Goal: Check status: Check status

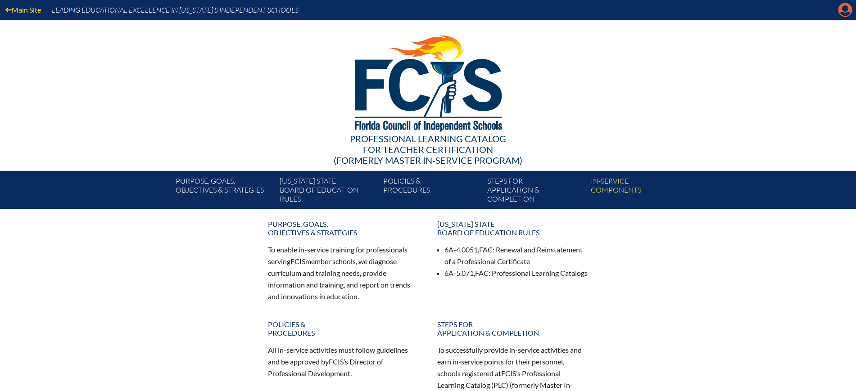
click at [840, 9] on icon at bounding box center [845, 10] width 14 height 14
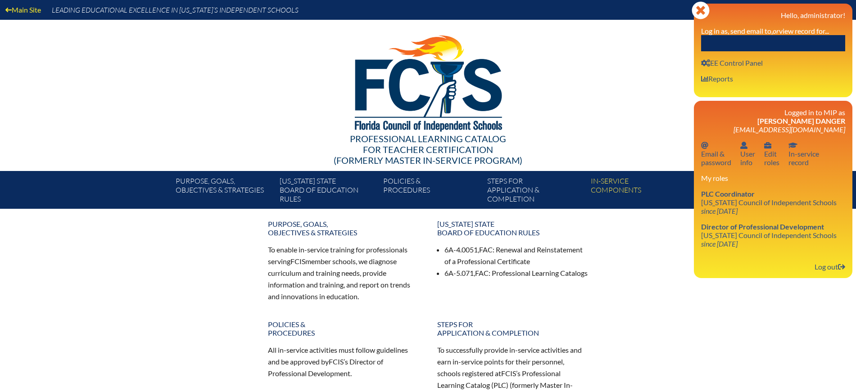
click at [792, 43] on input "text" at bounding box center [773, 43] width 144 height 16
paste input "You should also understand that we undertake no duty to communicate with you re…"
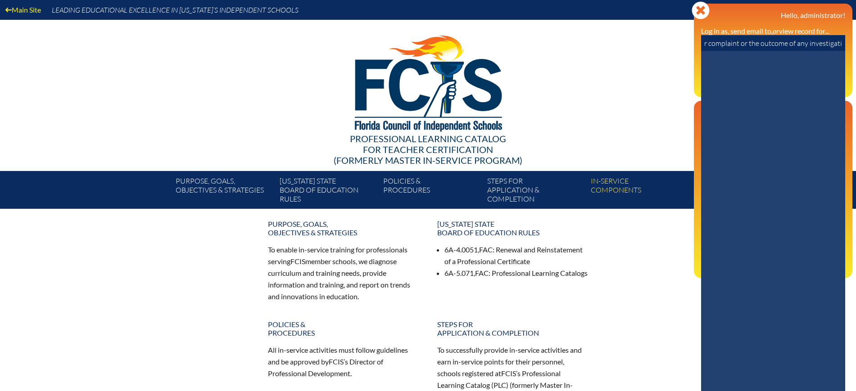
drag, startPoint x: 705, startPoint y: 42, endPoint x: 864, endPoint y: 30, distance: 158.9
click at [855, 30] on html "Main Site Leading Educational Excellence in Florida’s Independent Schools Profe…" at bounding box center [428, 287] width 856 height 574
drag, startPoint x: 835, startPoint y: 40, endPoint x: 691, endPoint y: 48, distance: 144.3
click at [691, 48] on div "Main Site Leading Educational Excellence in Florida’s Independent Schools Profe…" at bounding box center [428, 104] width 856 height 209
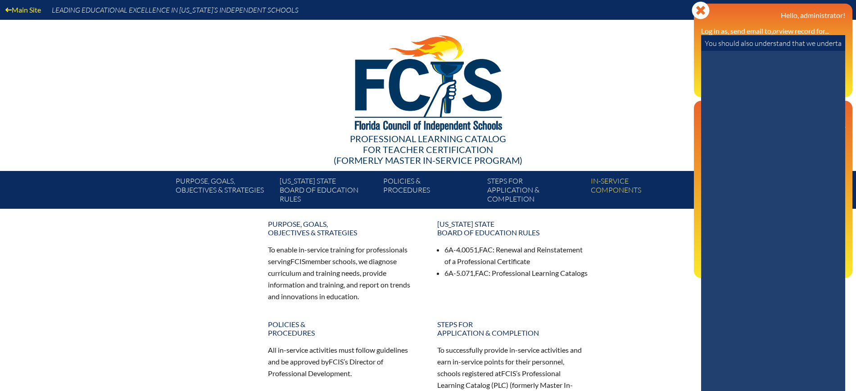
type input "You should also understand that we undertake no duty to communicate with you re…"
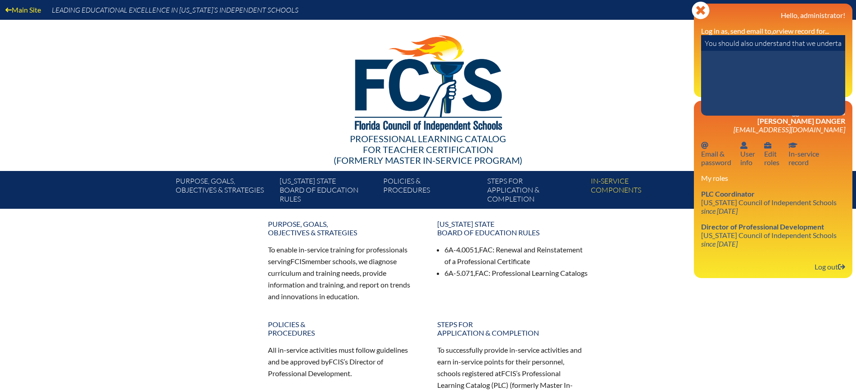
click at [691, 48] on div "Professional Learning Catalog for Teacher Certification (formerly Master In-ser…" at bounding box center [427, 95] width 547 height 151
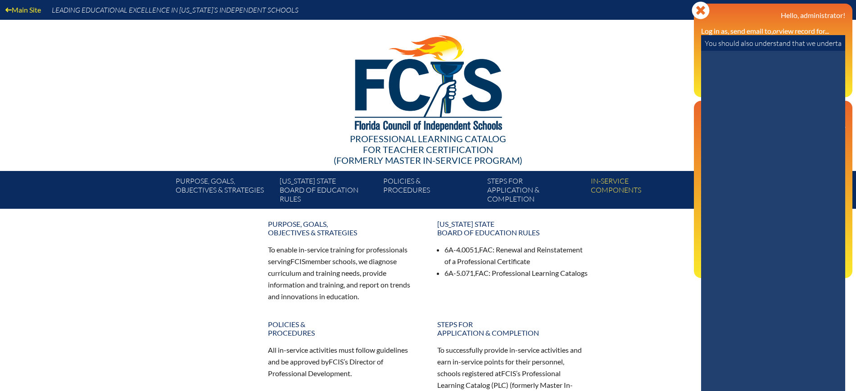
scroll to position [0, 197]
drag, startPoint x: 705, startPoint y: 47, endPoint x: 864, endPoint y: 48, distance: 158.9
click at [855, 48] on html "Main Site Leading Educational Excellence in Florida’s Independent Schools Profe…" at bounding box center [428, 287] width 856 height 574
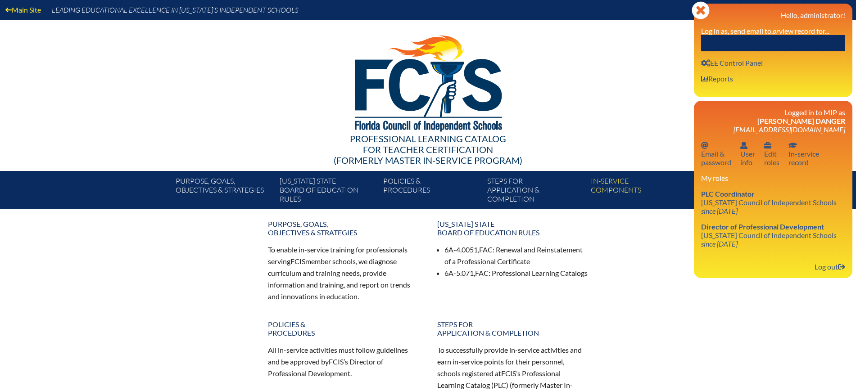
click at [748, 50] on input "text" at bounding box center [773, 43] width 144 height 16
paste input "Jennifer Beck"
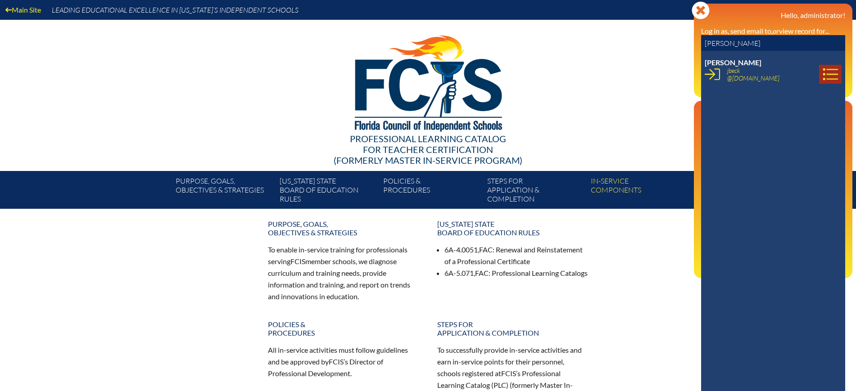
type input "Jennifer Beck"
click at [823, 74] on icon at bounding box center [830, 74] width 15 height 12
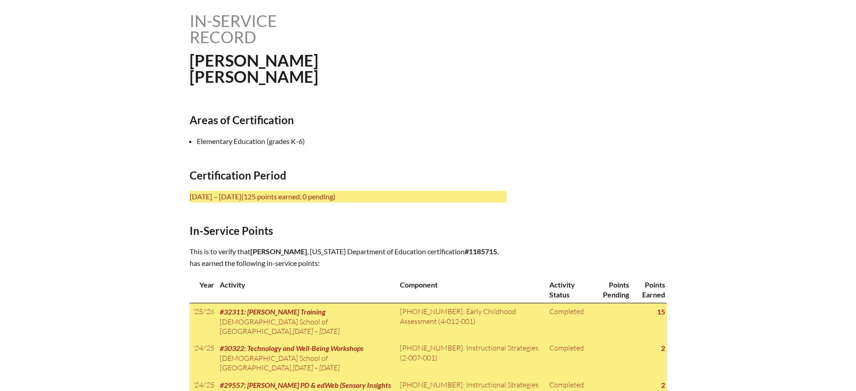
scroll to position [281, 0]
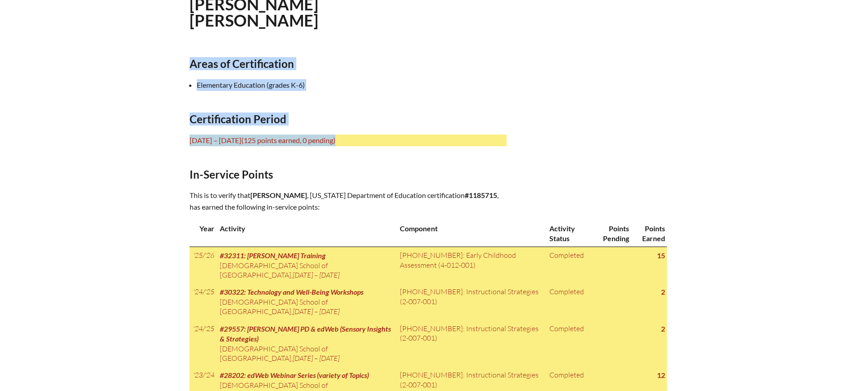
drag, startPoint x: 187, startPoint y: 60, endPoint x: 384, endPoint y: 138, distance: 211.4
copy div "Areas of Certification Elementary Education (grades K-6) Certification Period […"
